Goal: Task Accomplishment & Management: Complete application form

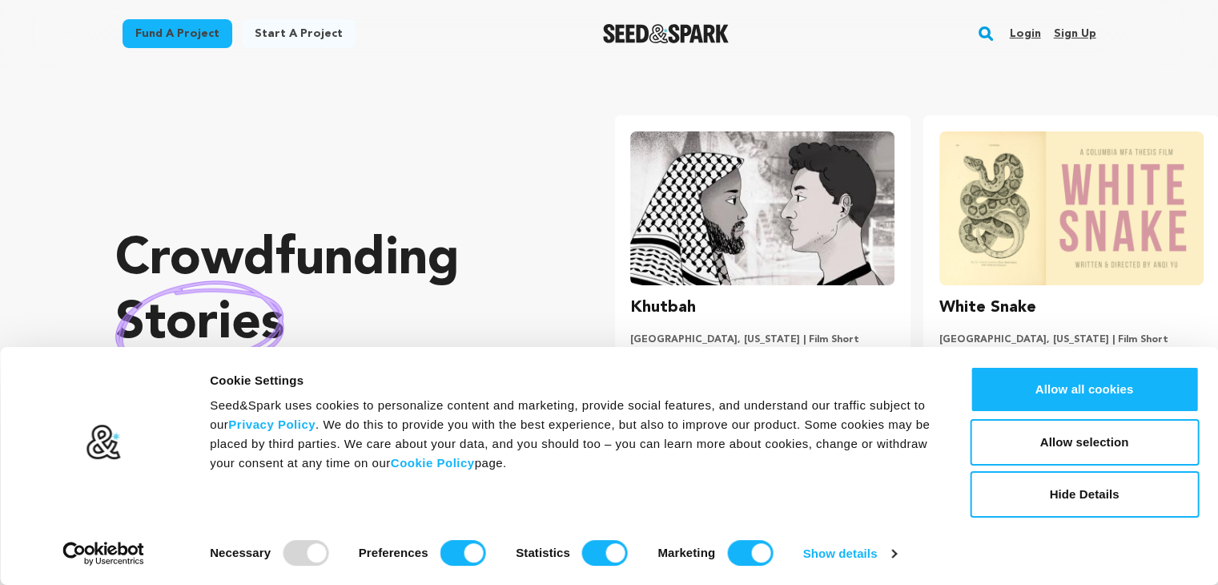
scroll to position [0, 321]
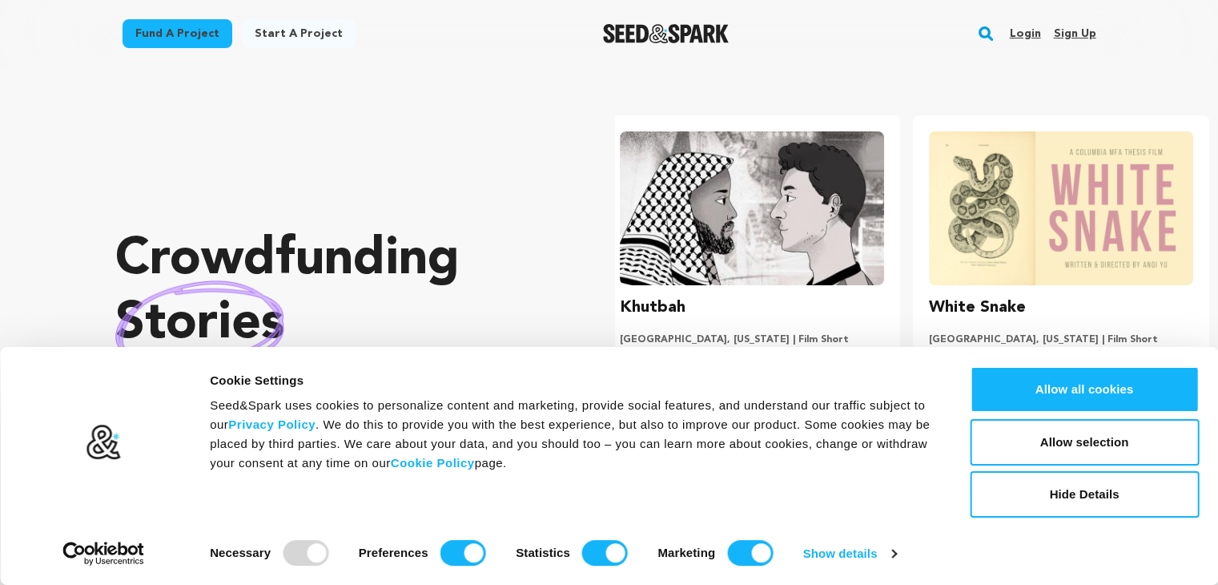
click at [1073, 26] on link "Sign up" at bounding box center [1074, 34] width 42 height 26
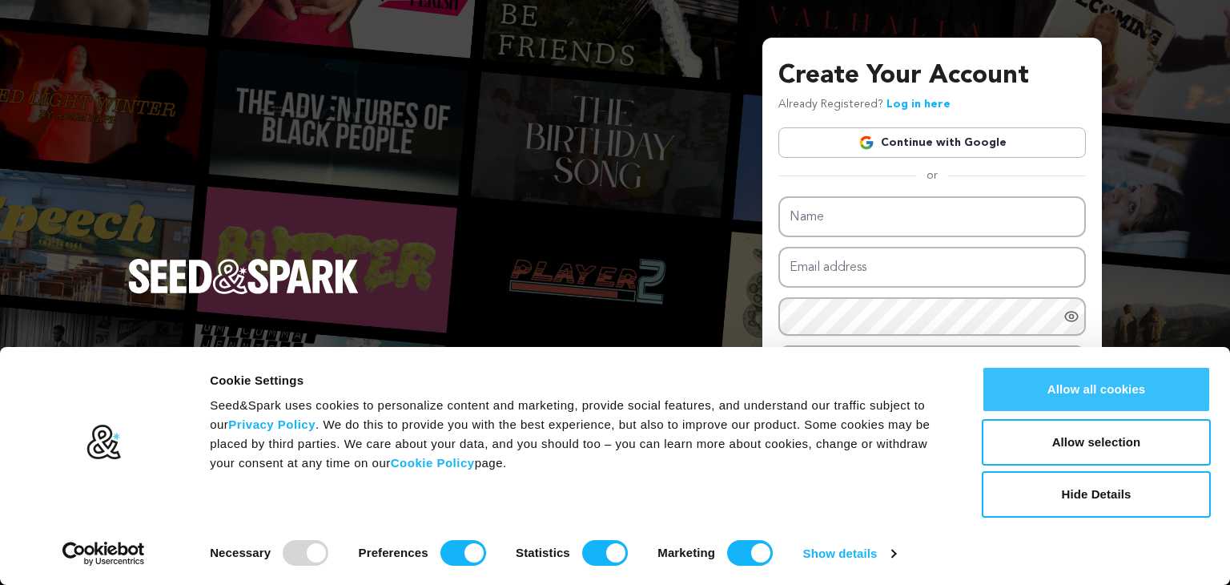
click at [1086, 400] on button "Allow all cookies" at bounding box center [1096, 389] width 229 height 46
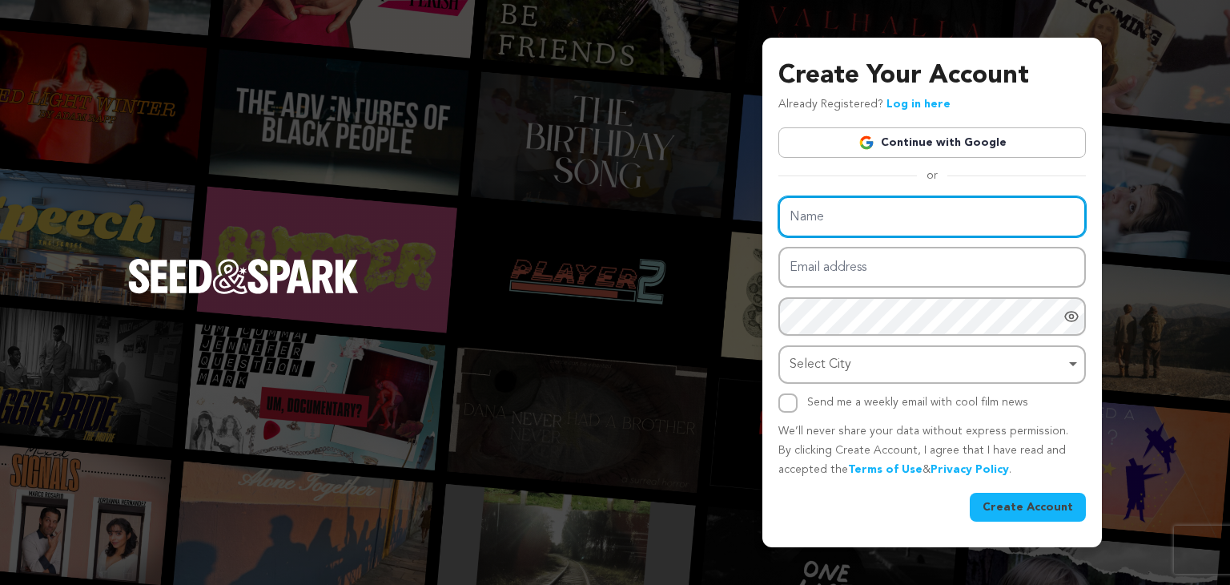
click at [848, 210] on input "Name" at bounding box center [933, 216] width 308 height 41
type input "TotumbyAdorn"
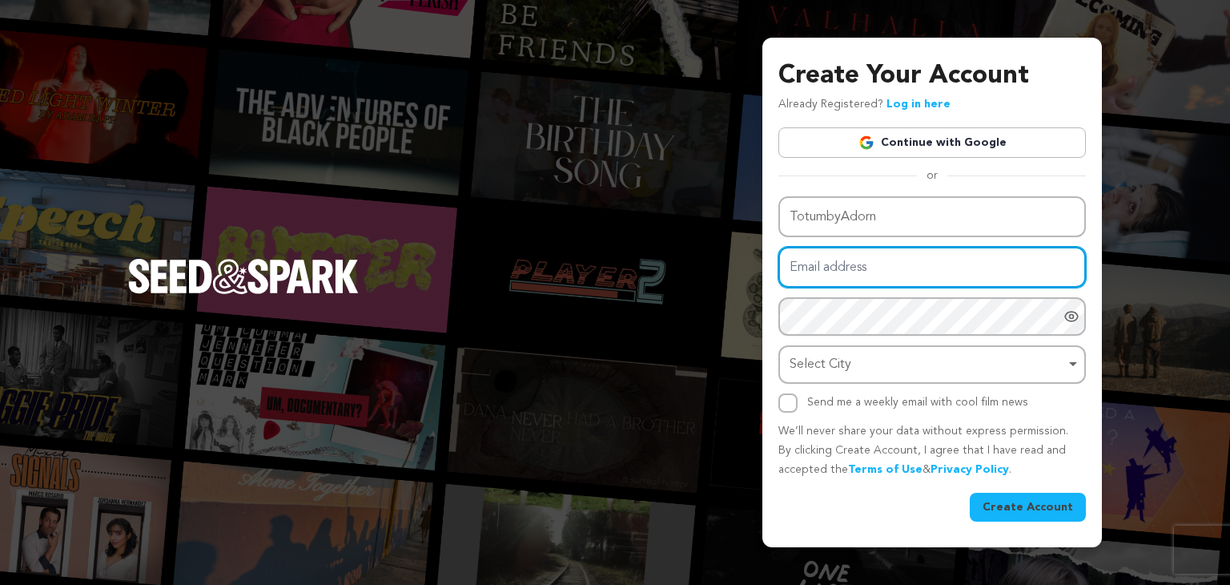
click at [839, 270] on input "Email address" at bounding box center [933, 267] width 308 height 41
type input "totumbyadorn@gmail.com"
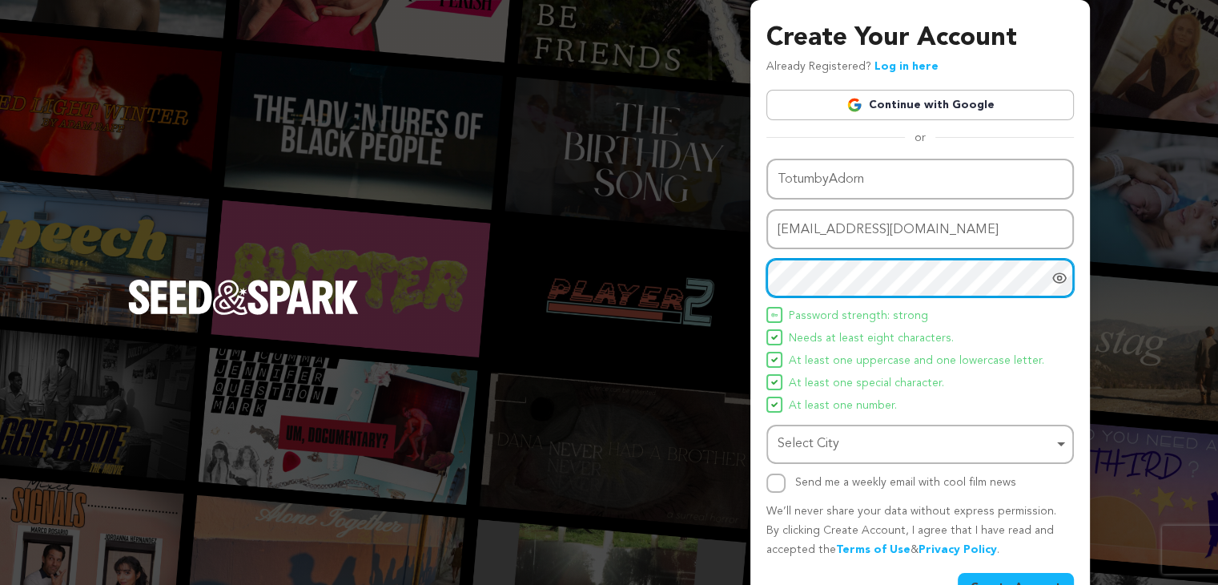
click at [839, 438] on div "Select City Remove item" at bounding box center [916, 444] width 276 height 23
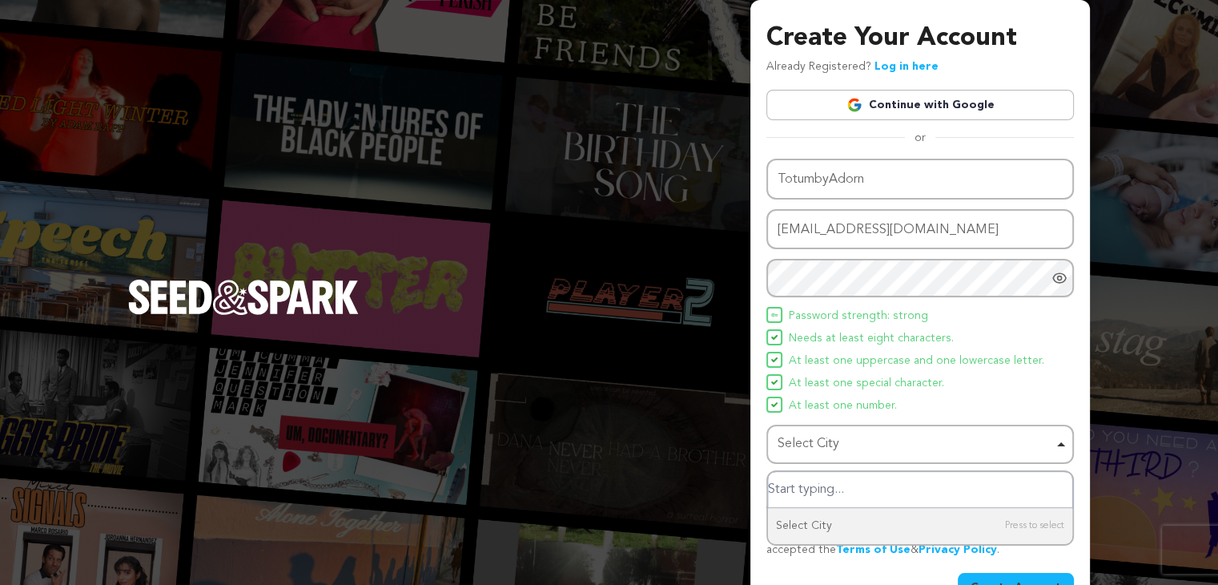
click at [808, 486] on input "Select City" at bounding box center [920, 490] width 304 height 36
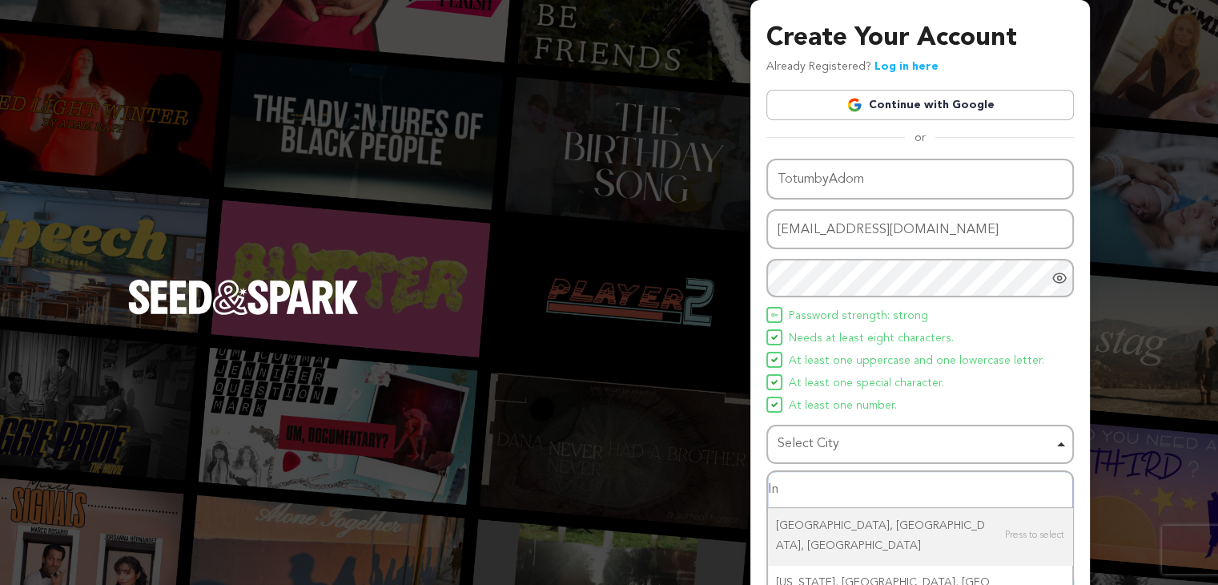
type input "I"
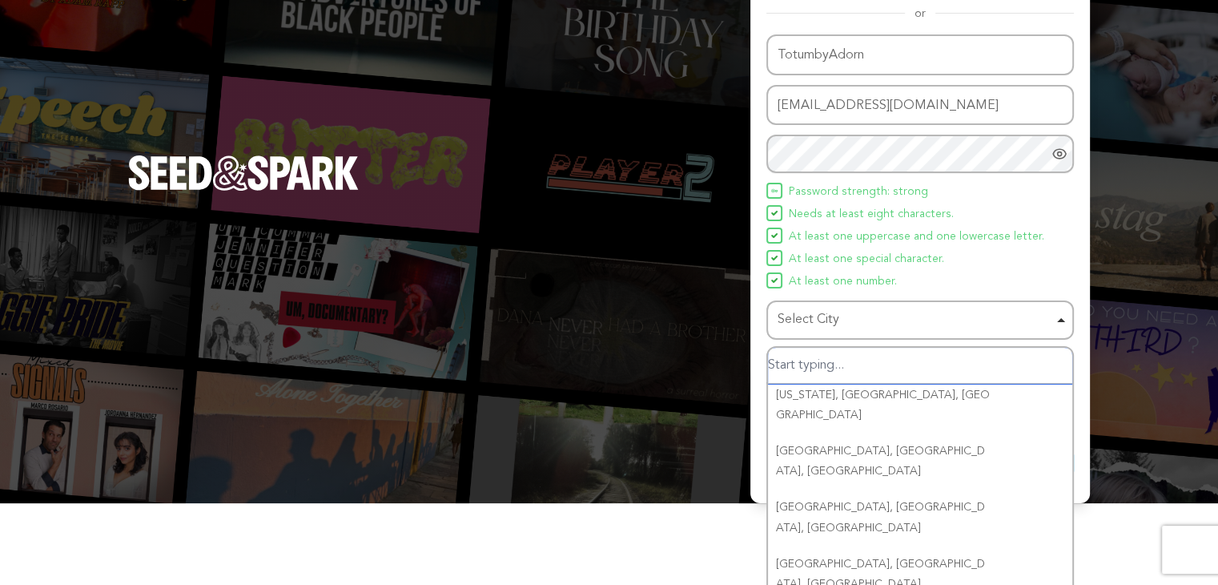
scroll to position [157, 0]
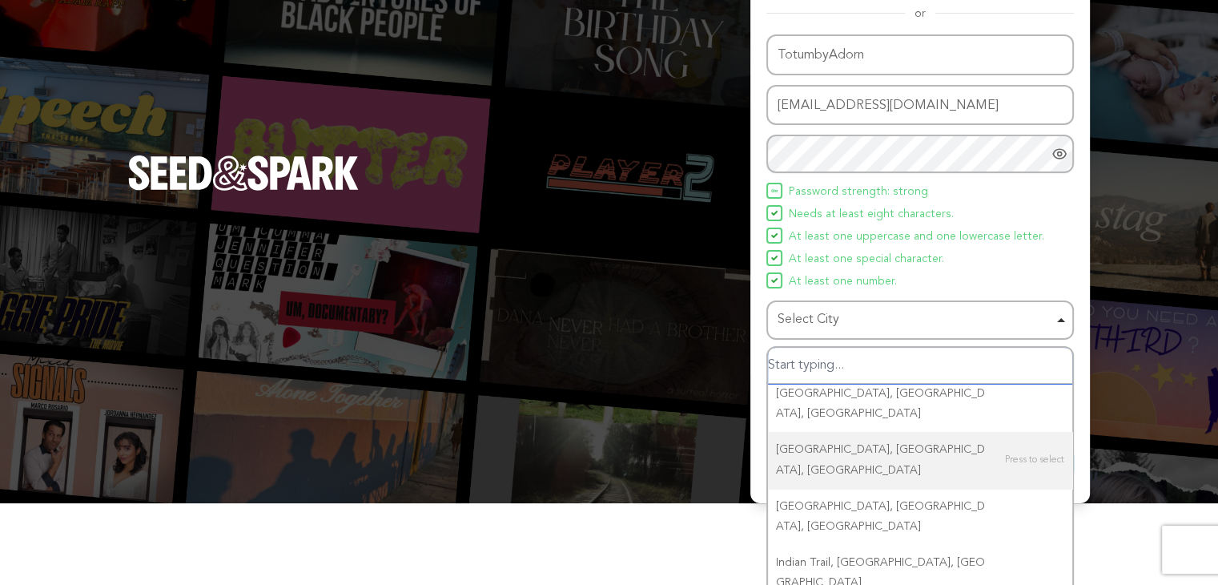
click at [821, 359] on input "Select City" at bounding box center [920, 366] width 304 height 36
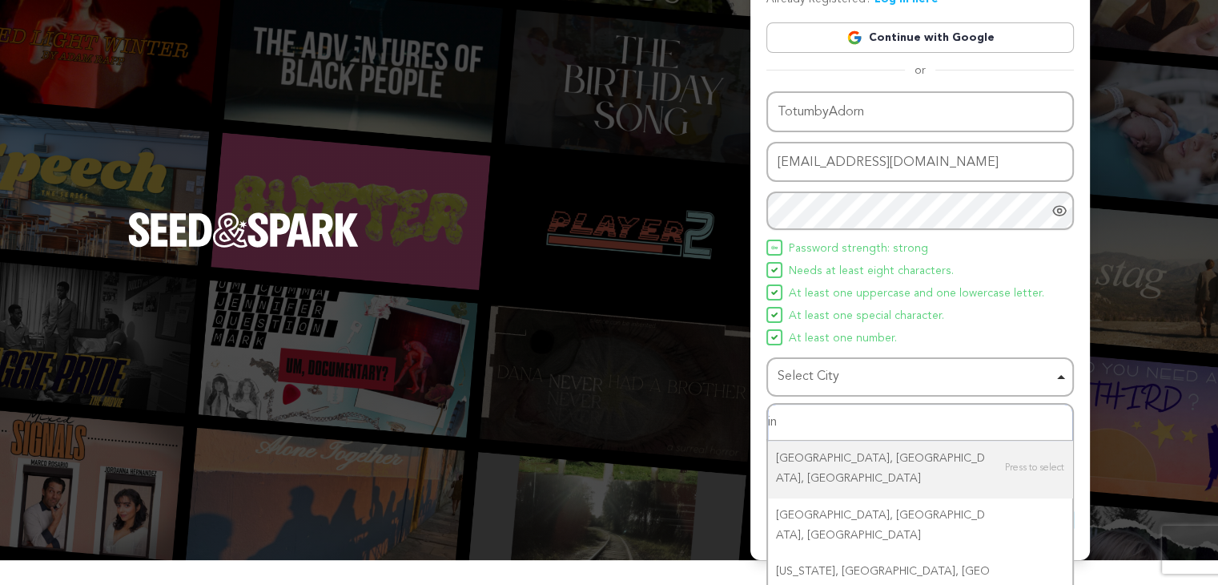
type input "i"
type input "k"
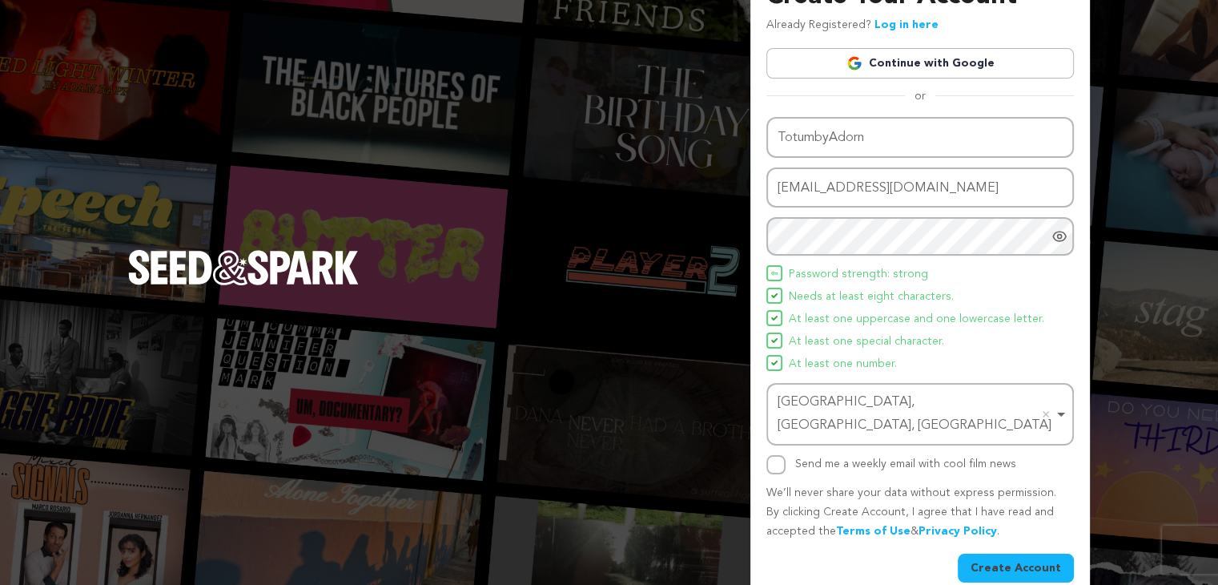
scroll to position [0, 0]
click at [767, 455] on input "Send me a weekly email with cool film news" at bounding box center [776, 464] width 19 height 19
click at [773, 455] on input "Send me a weekly email with cool film news" at bounding box center [776, 464] width 19 height 19
checkbox input "false"
click at [1022, 553] on button "Create Account" at bounding box center [1016, 567] width 116 height 29
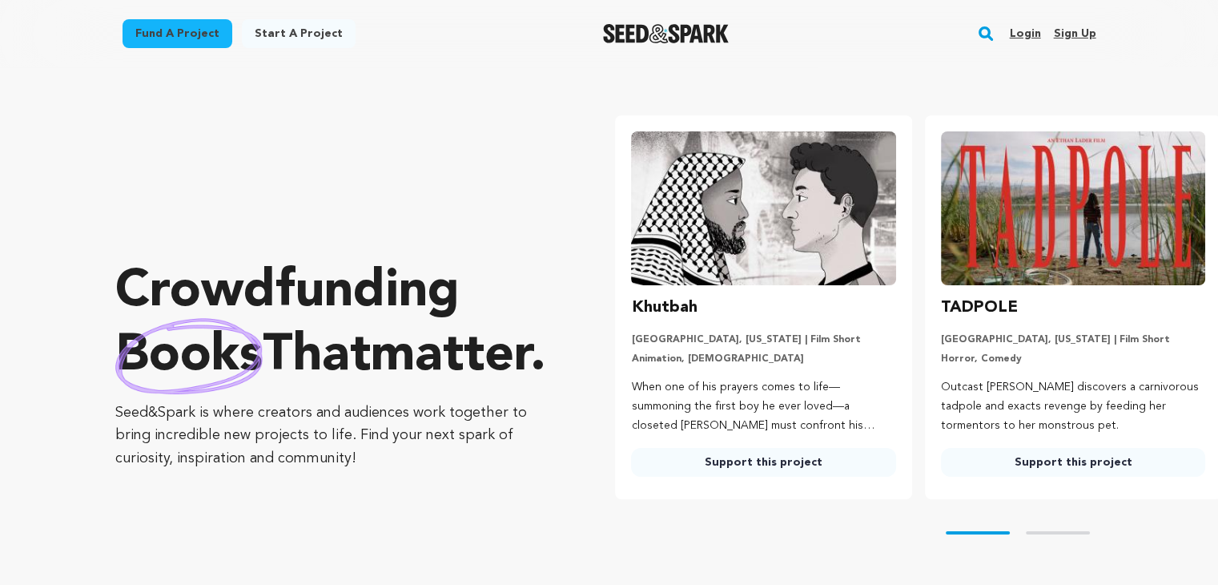
click at [1079, 36] on link "Sign up" at bounding box center [1074, 34] width 42 height 26
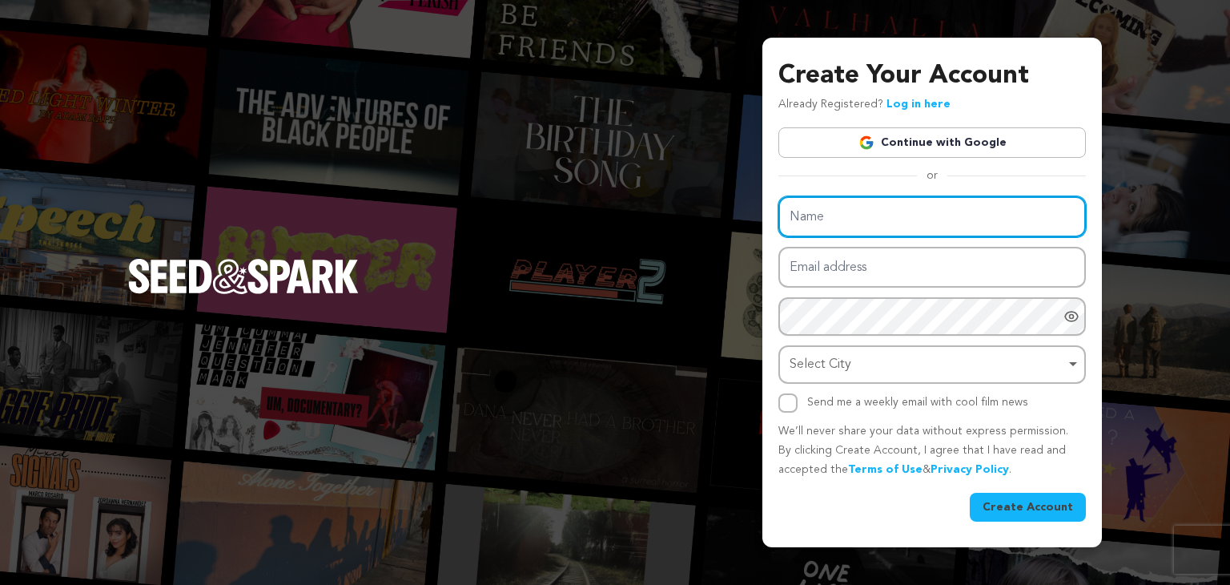
click at [823, 217] on input "Name" at bounding box center [933, 216] width 308 height 41
type input "TotumbyAdorn"
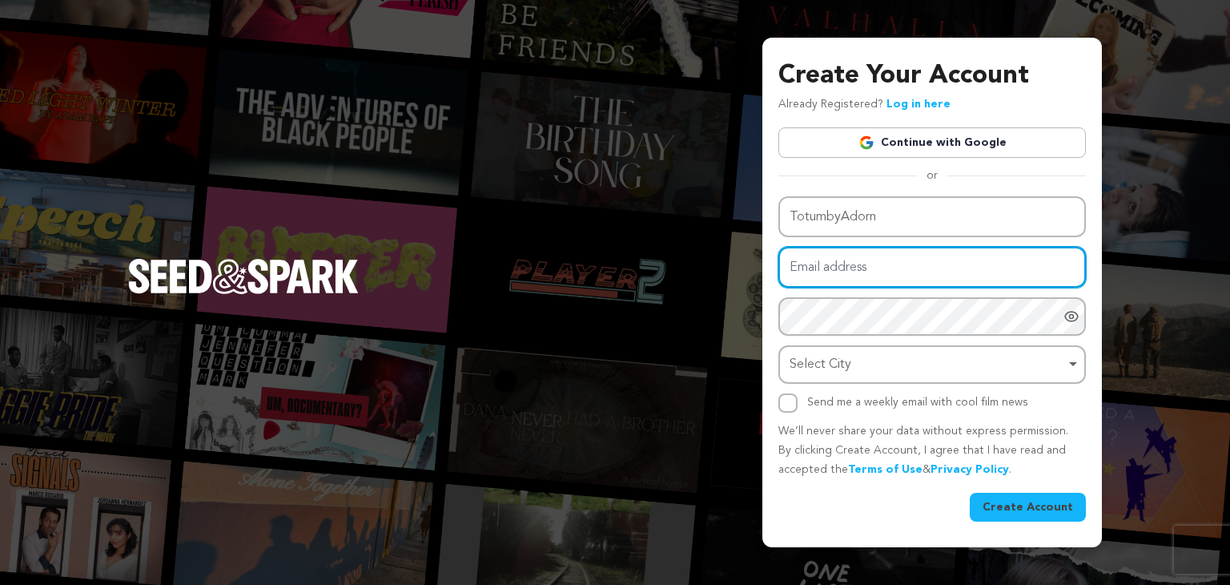
click at [859, 267] on input "Email address" at bounding box center [933, 267] width 308 height 41
type input "totumbyadorn@gmail.com"
